Goal: Navigation & Orientation: Find specific page/section

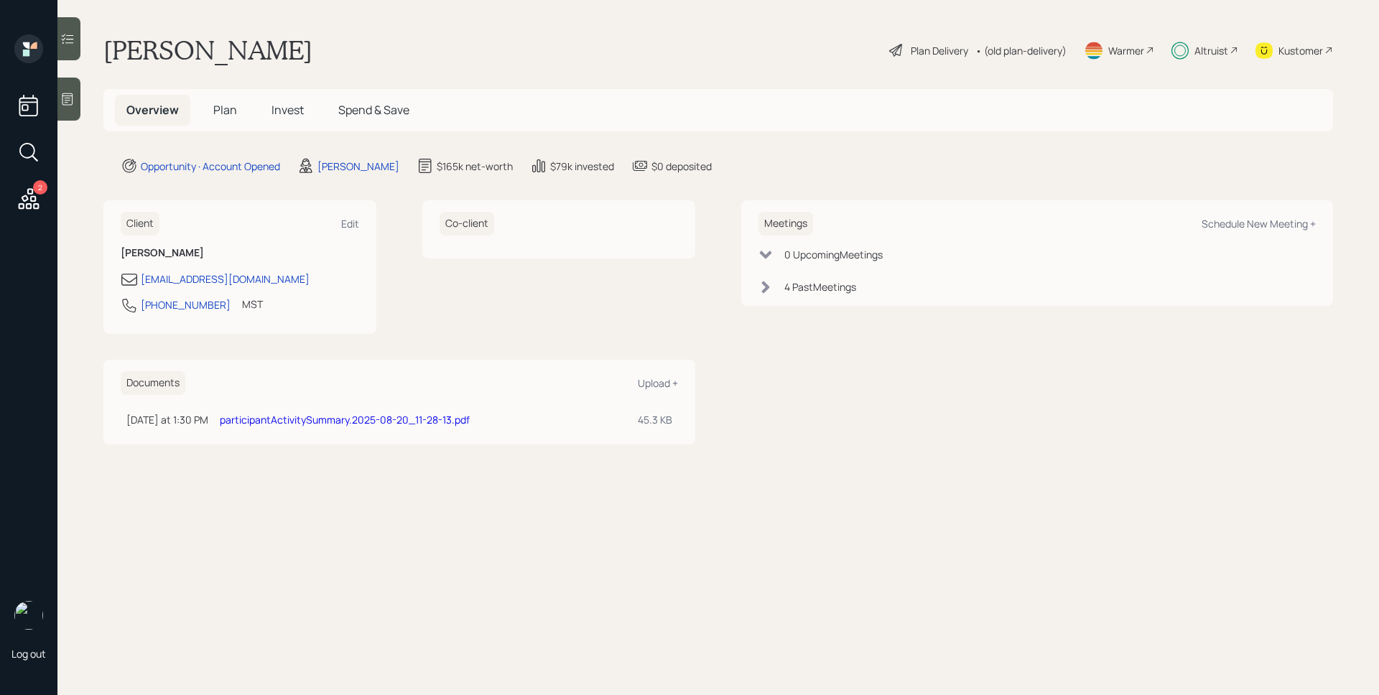
click at [1219, 50] on div "Altruist" at bounding box center [1211, 50] width 34 height 15
